Goal: Task Accomplishment & Management: Manage account settings

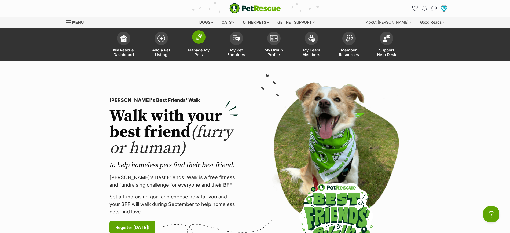
click at [203, 38] on span at bounding box center [198, 36] width 13 height 13
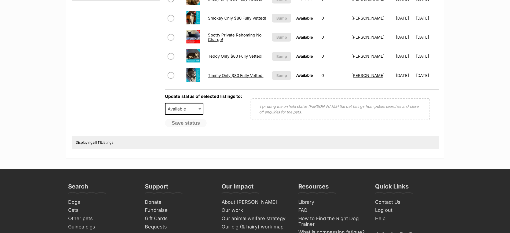
scroll to position [134, 0]
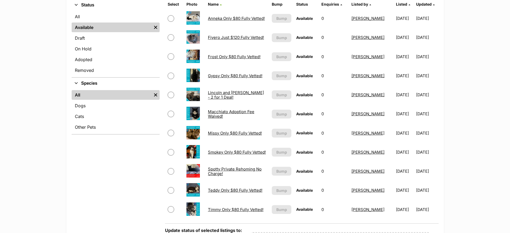
click at [171, 38] on input "checkbox" at bounding box center [171, 37] width 6 height 6
checkbox input "true"
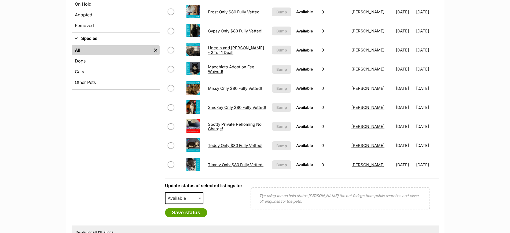
scroll to position [235, 0]
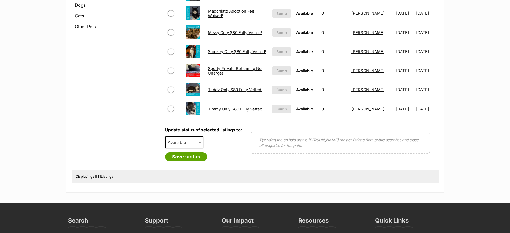
click at [184, 141] on span "Available" at bounding box center [179, 143] width 26 height 8
select select "on_hold"
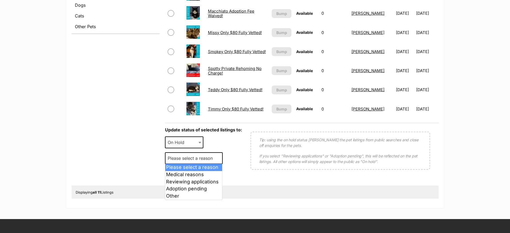
click at [194, 160] on span "Please select a reason" at bounding box center [192, 159] width 53 height 8
select select "other"
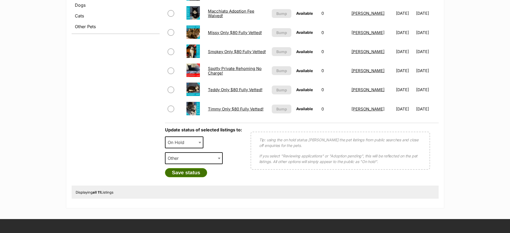
click at [187, 172] on button "Save status" at bounding box center [186, 172] width 42 height 9
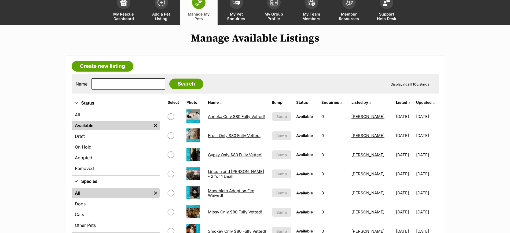
scroll to position [0, 0]
